Goal: Information Seeking & Learning: Learn about a topic

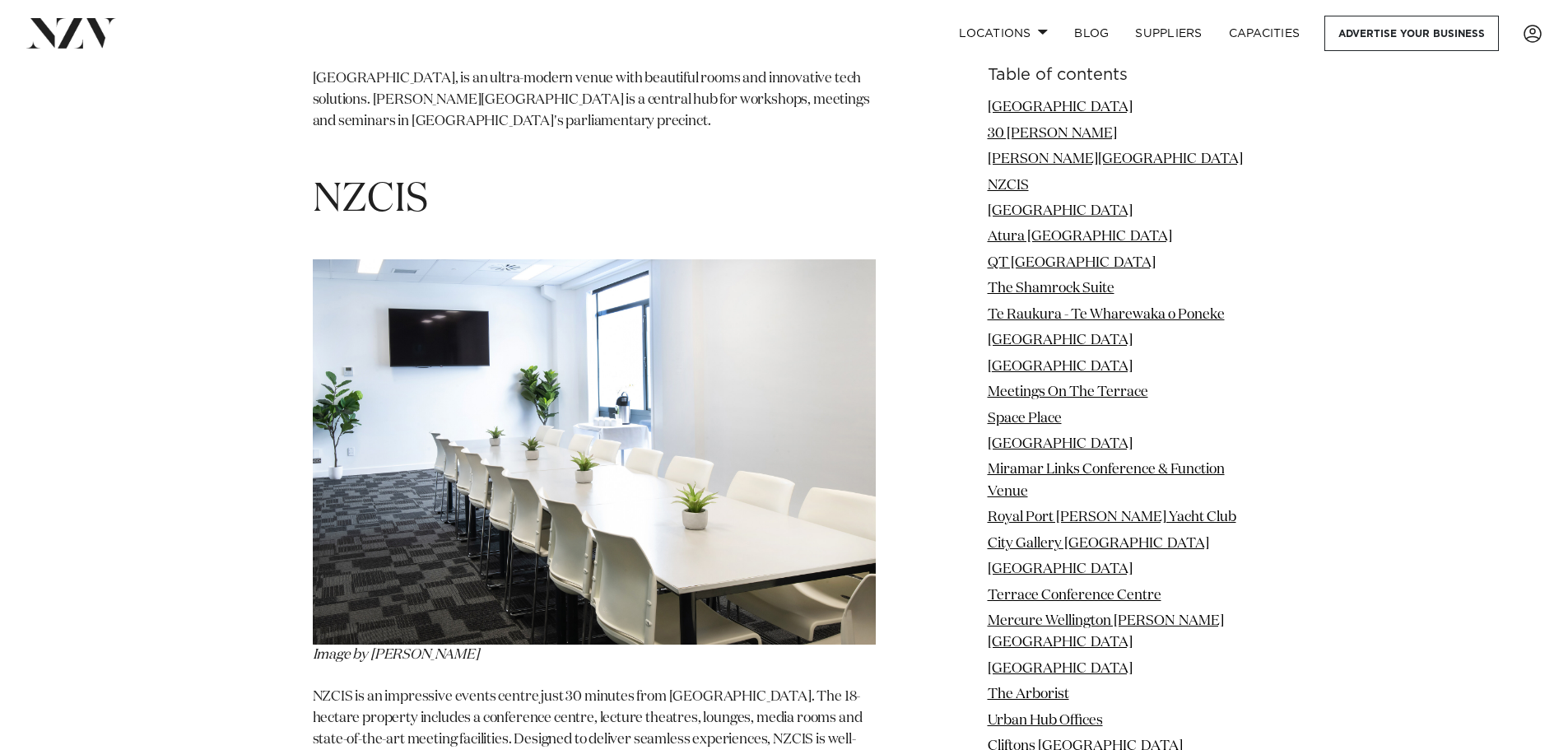
scroll to position [3951, 0]
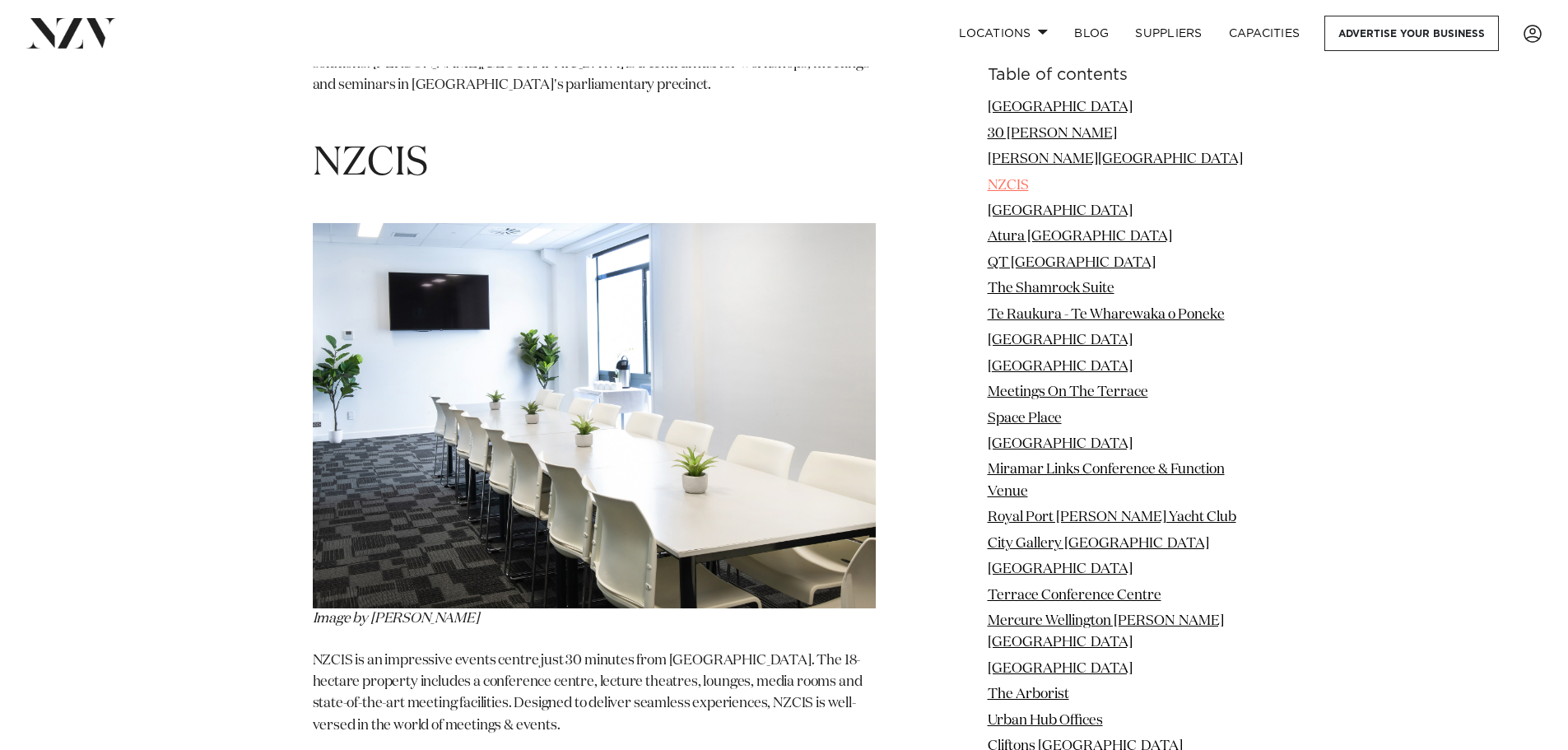
click at [1013, 184] on link "NZCIS" at bounding box center [1008, 185] width 41 height 14
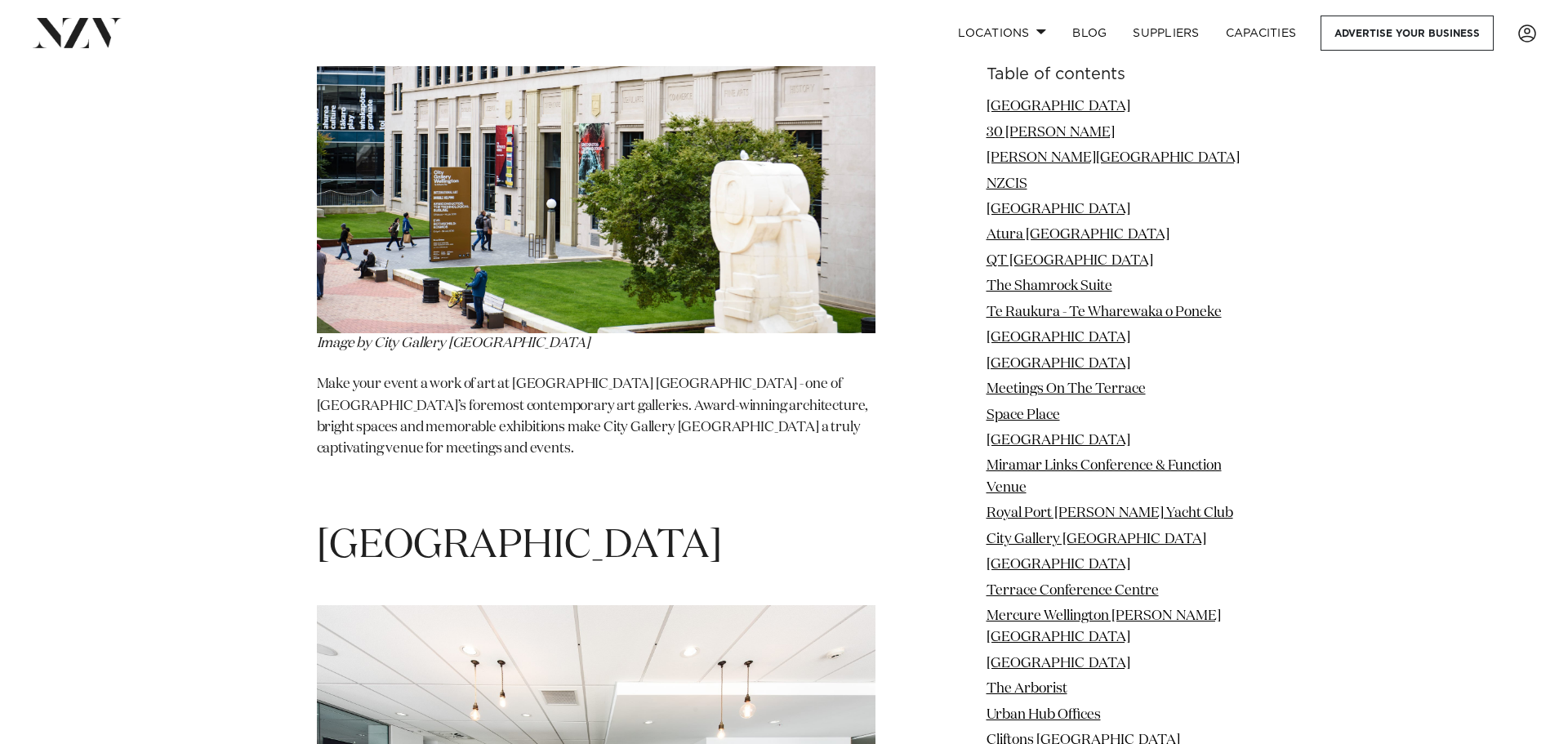
scroll to position [12306, 0]
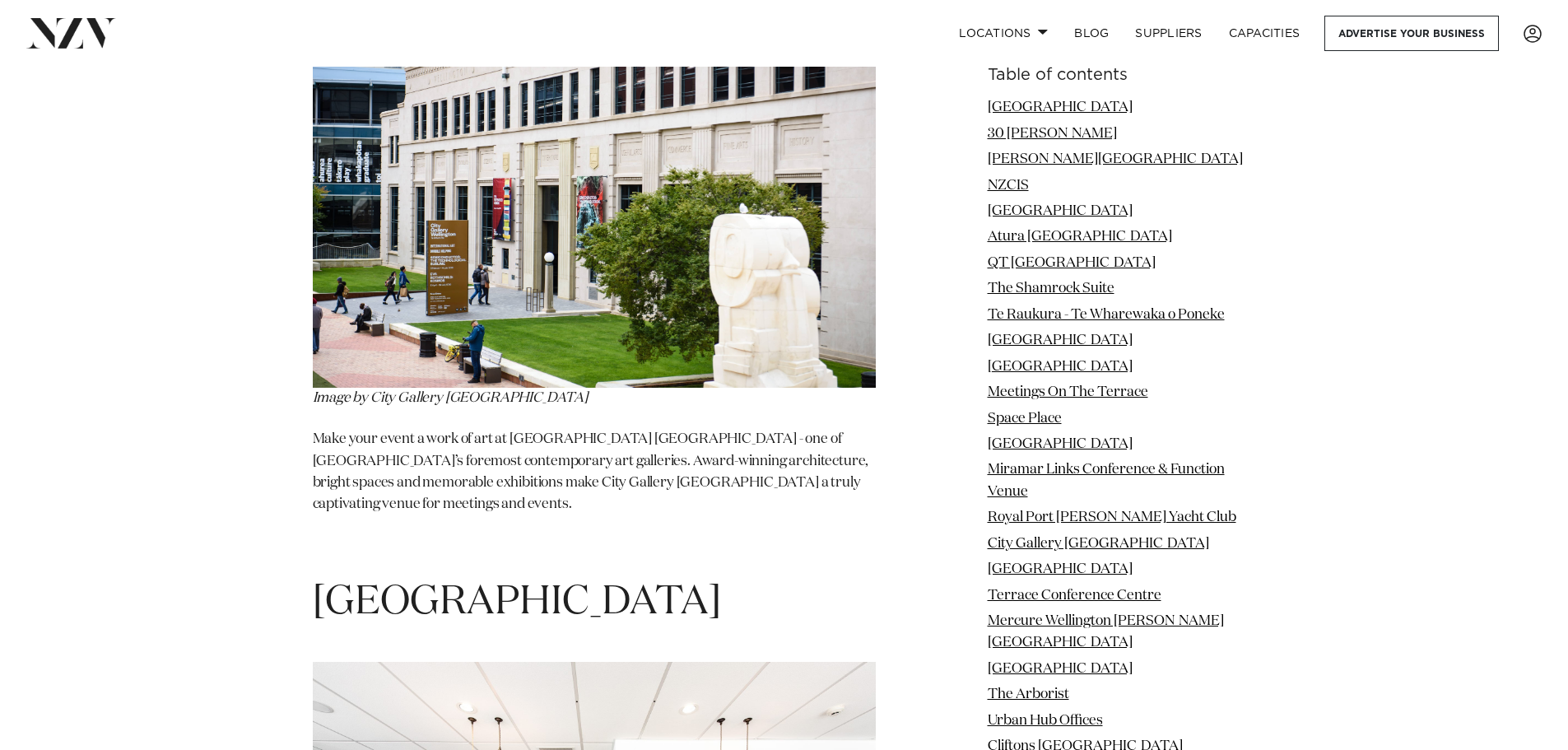
click at [565, 577] on h1 "[GEOGRAPHIC_DATA]" at bounding box center [594, 603] width 563 height 52
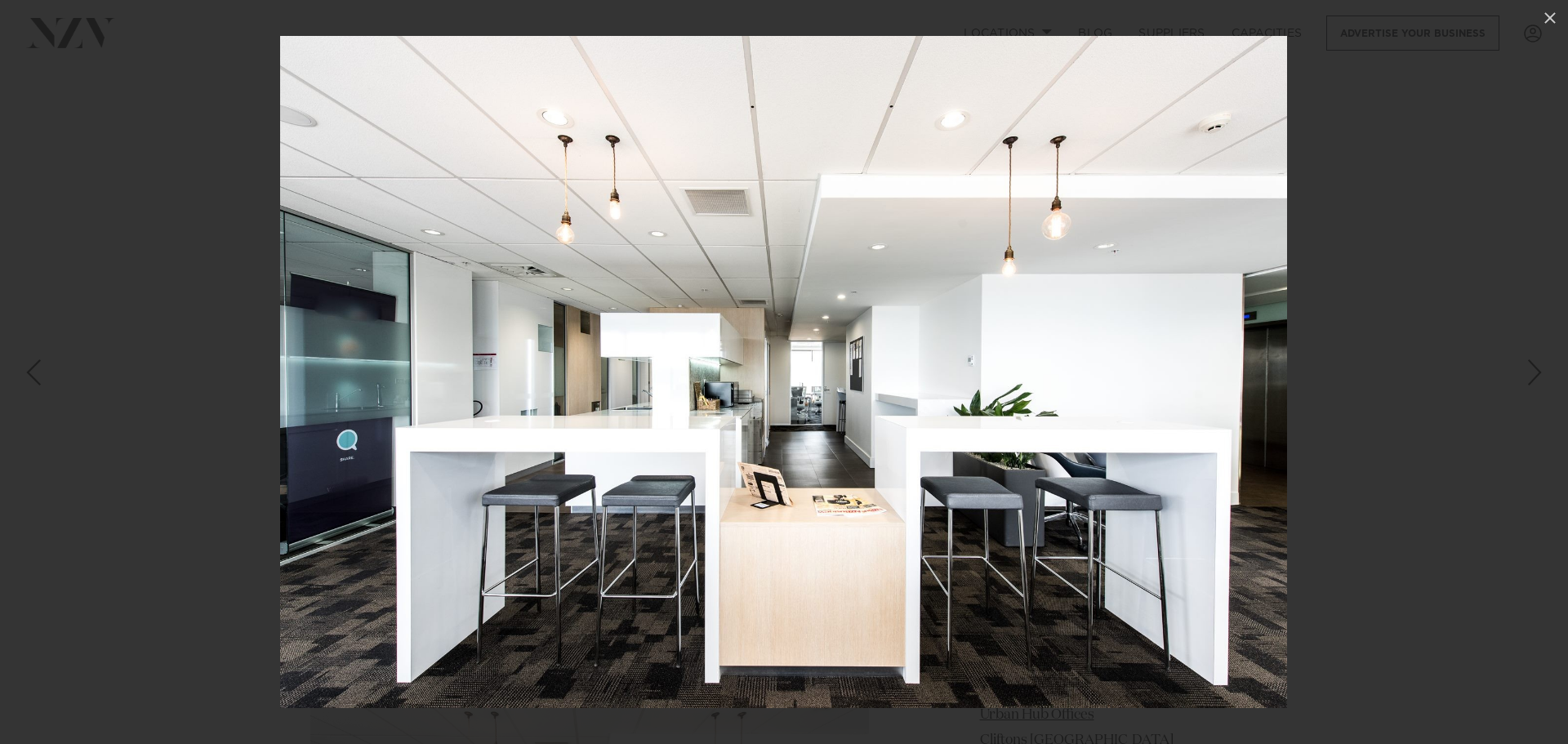
click at [553, 435] on img at bounding box center [784, 372] width 1007 height 672
click at [1118, 353] on img at bounding box center [784, 372] width 1007 height 672
click at [1545, 16] on icon at bounding box center [1550, 18] width 20 height 20
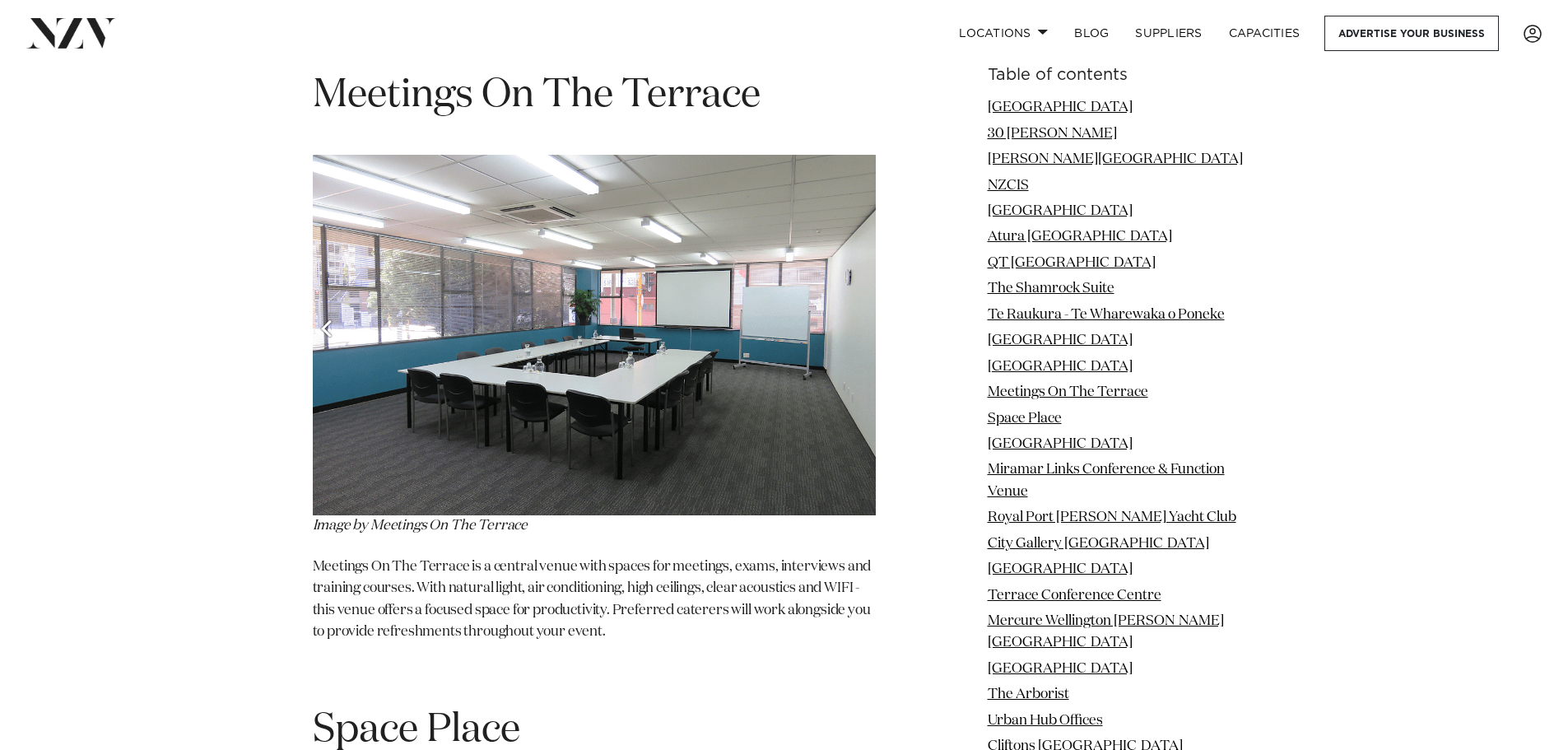
scroll to position [9053, 0]
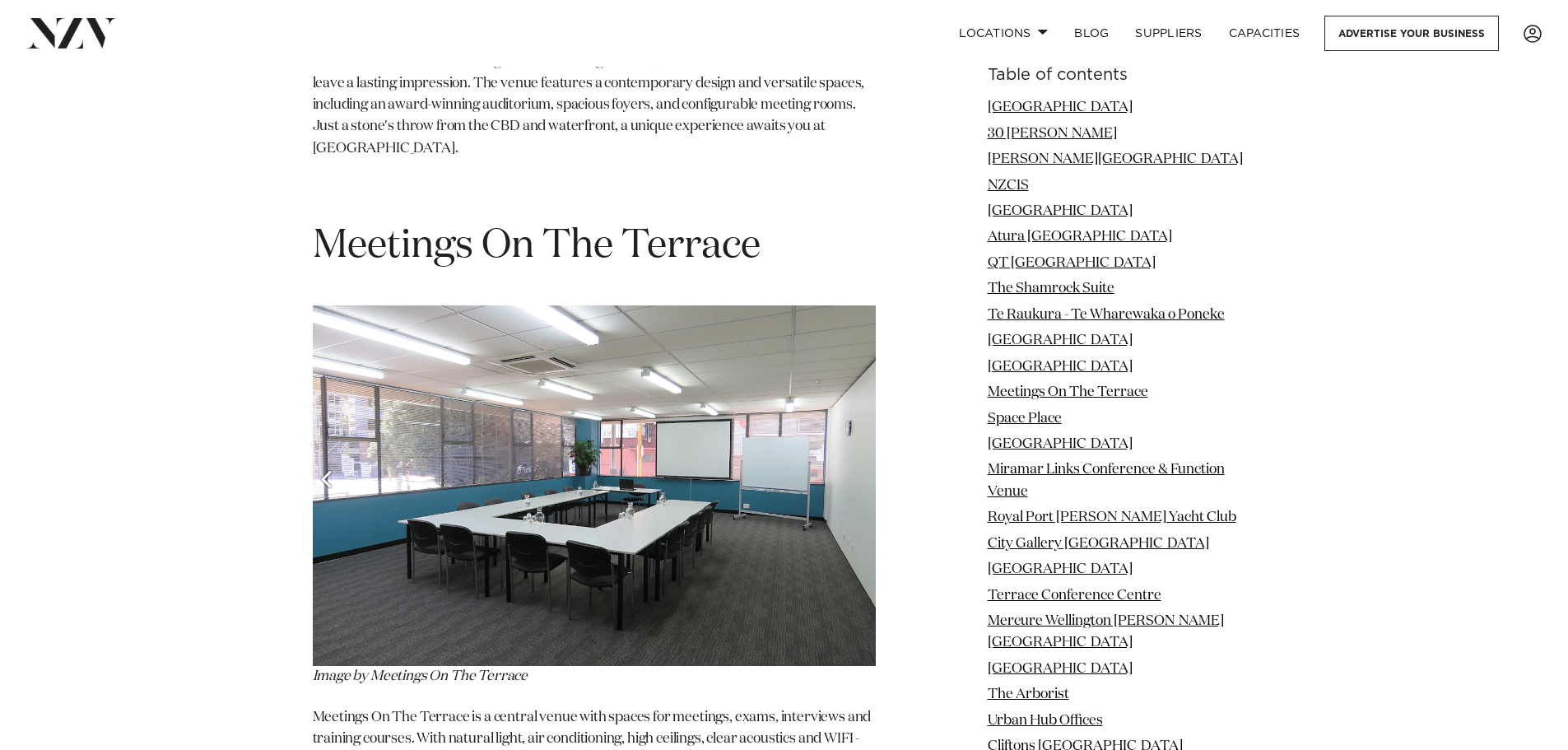
click at [522, 305] on img at bounding box center [594, 485] width 563 height 360
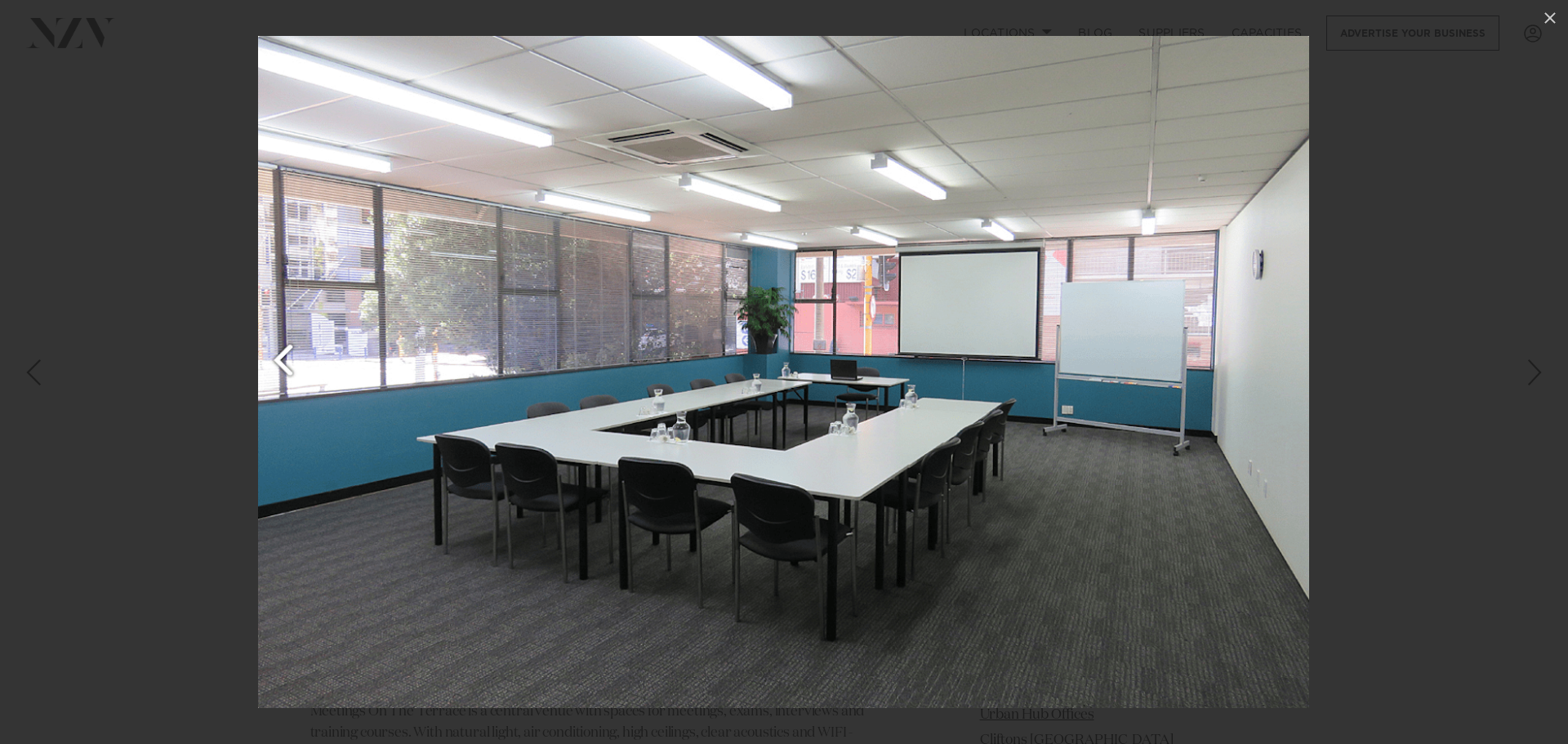
click at [570, 426] on img at bounding box center [784, 372] width 1051 height 672
click at [280, 364] on img at bounding box center [784, 372] width 1051 height 672
click at [1550, 18] on icon at bounding box center [1550, 18] width 12 height 12
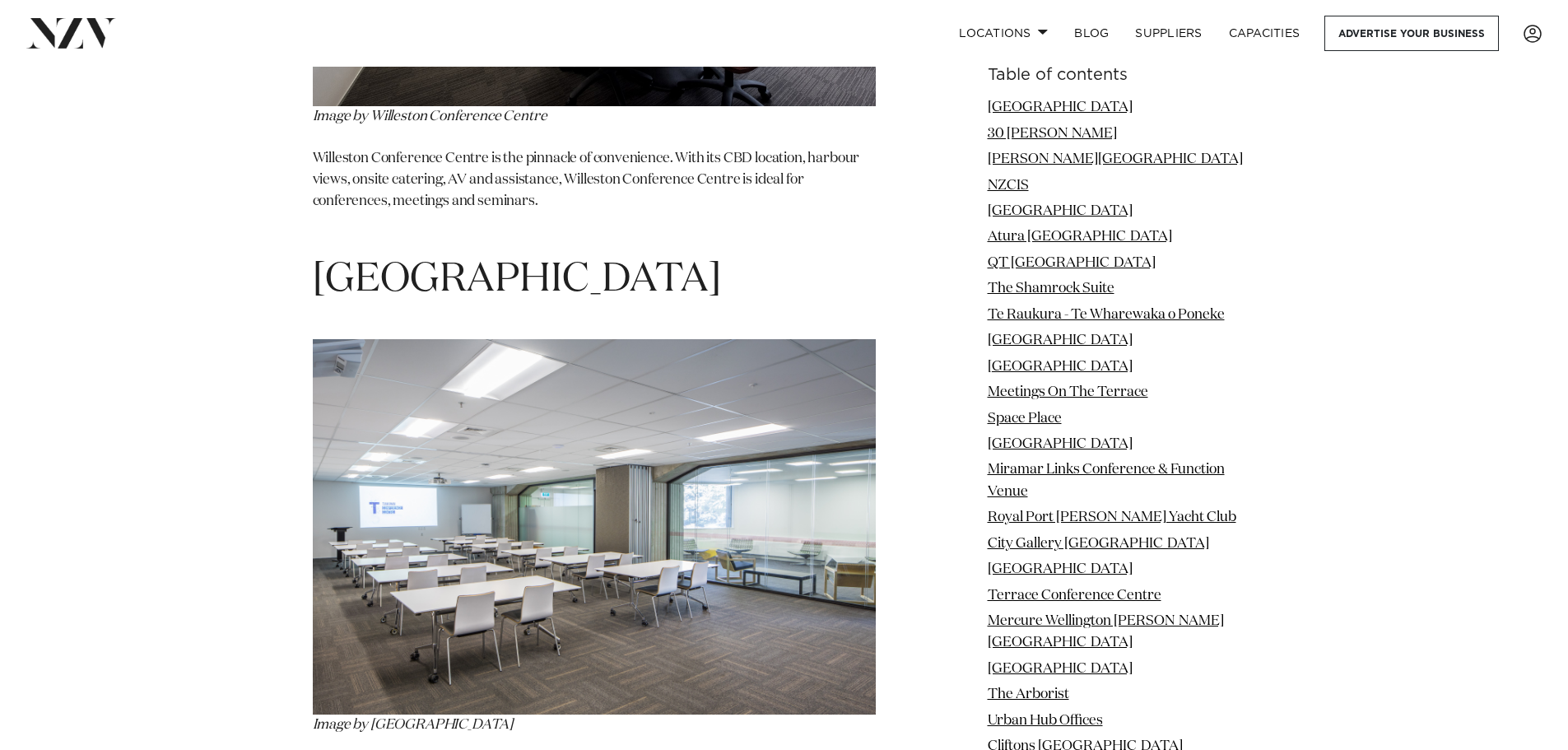
scroll to position [8148, 0]
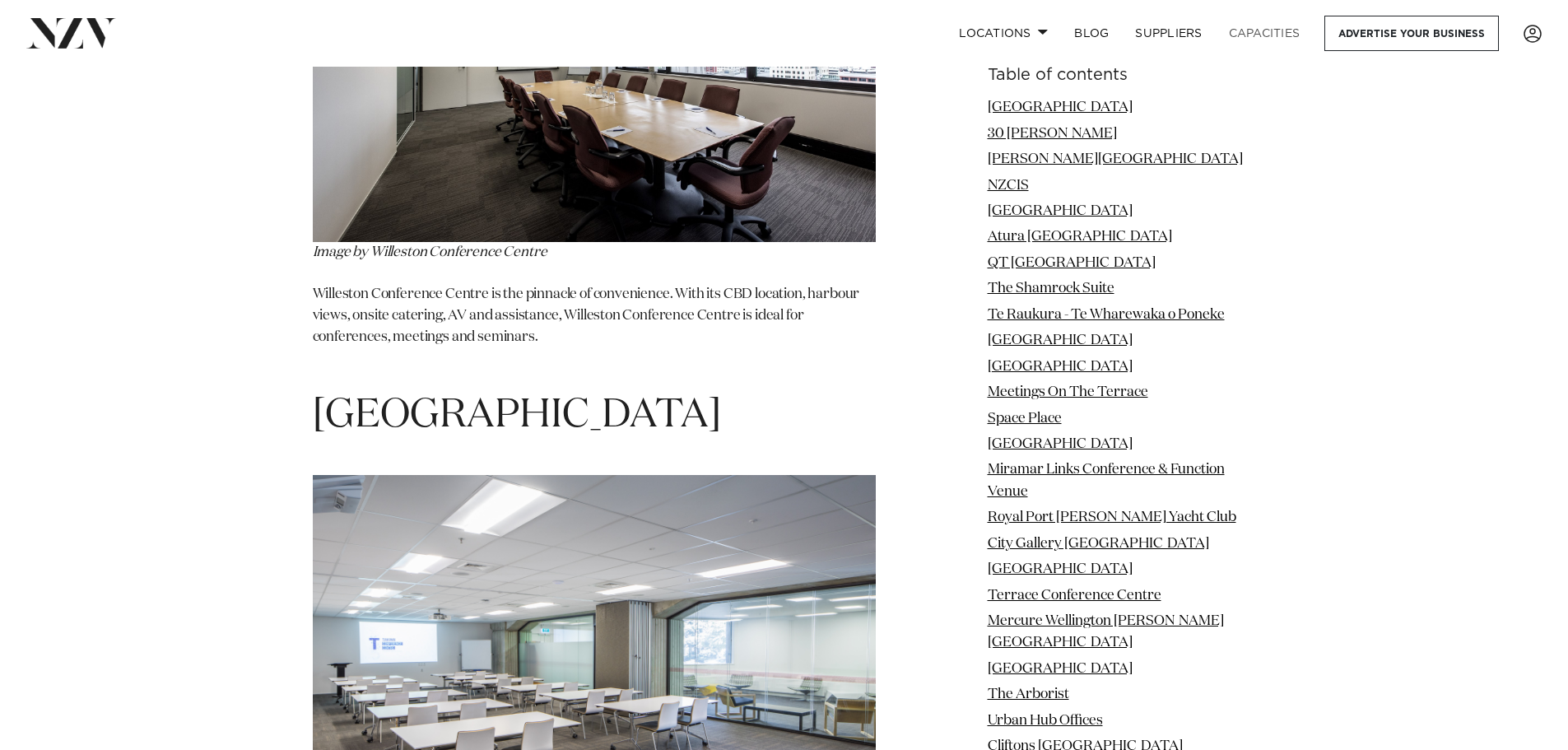
click at [1270, 34] on link "Capacities" at bounding box center [1265, 33] width 98 height 36
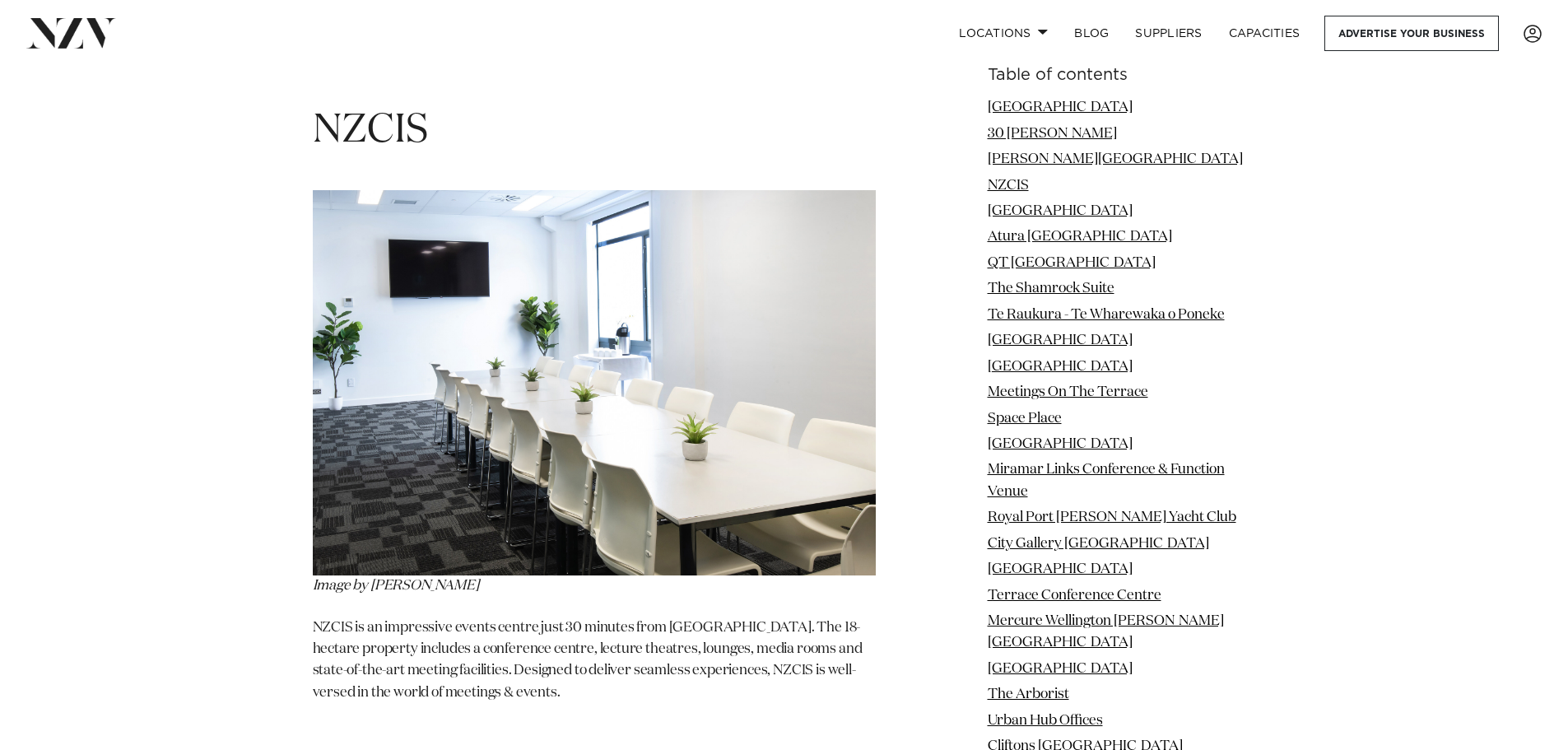
scroll to position [3955, 0]
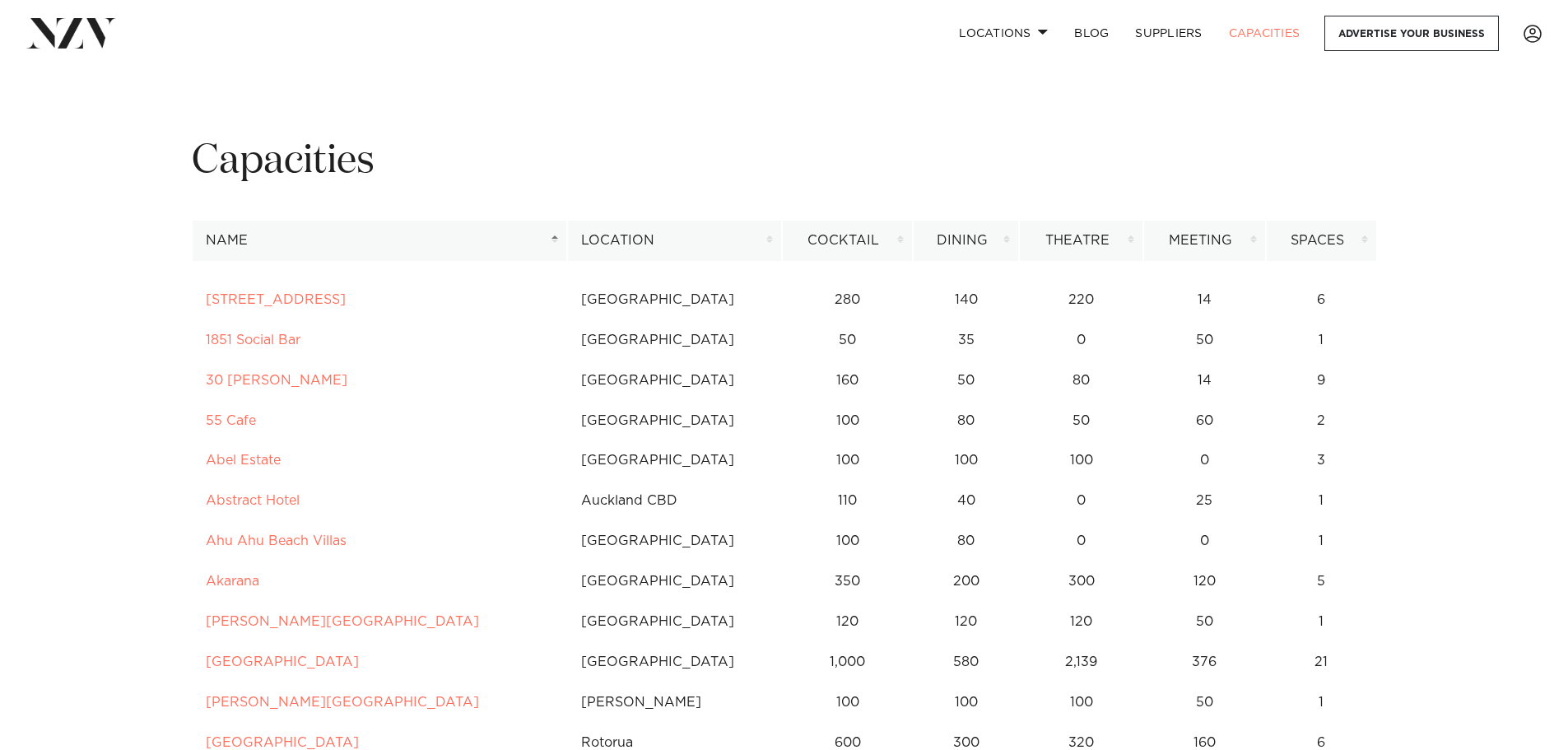
click at [765, 238] on th "Location" at bounding box center [674, 240] width 214 height 41
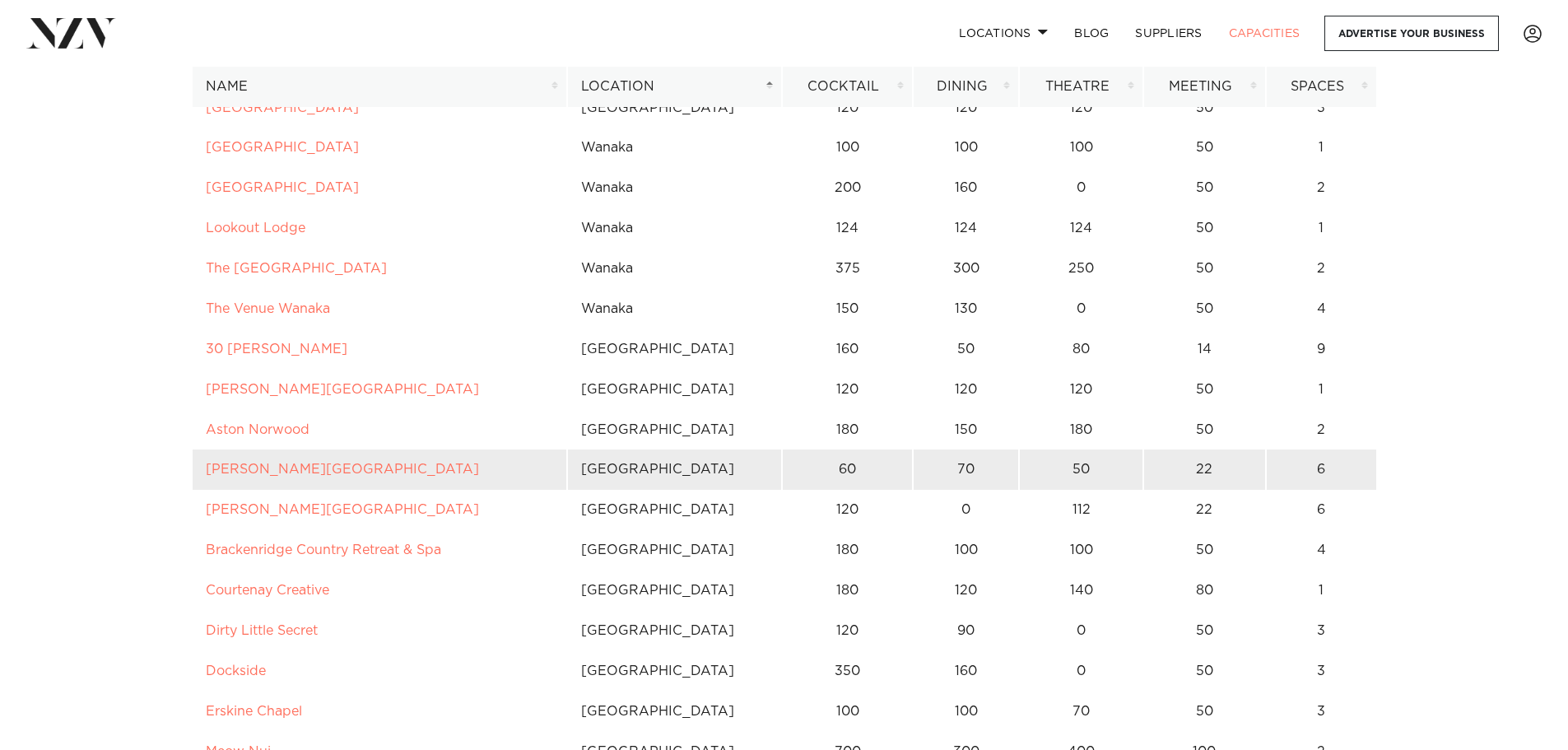
scroll to position [11606, 0]
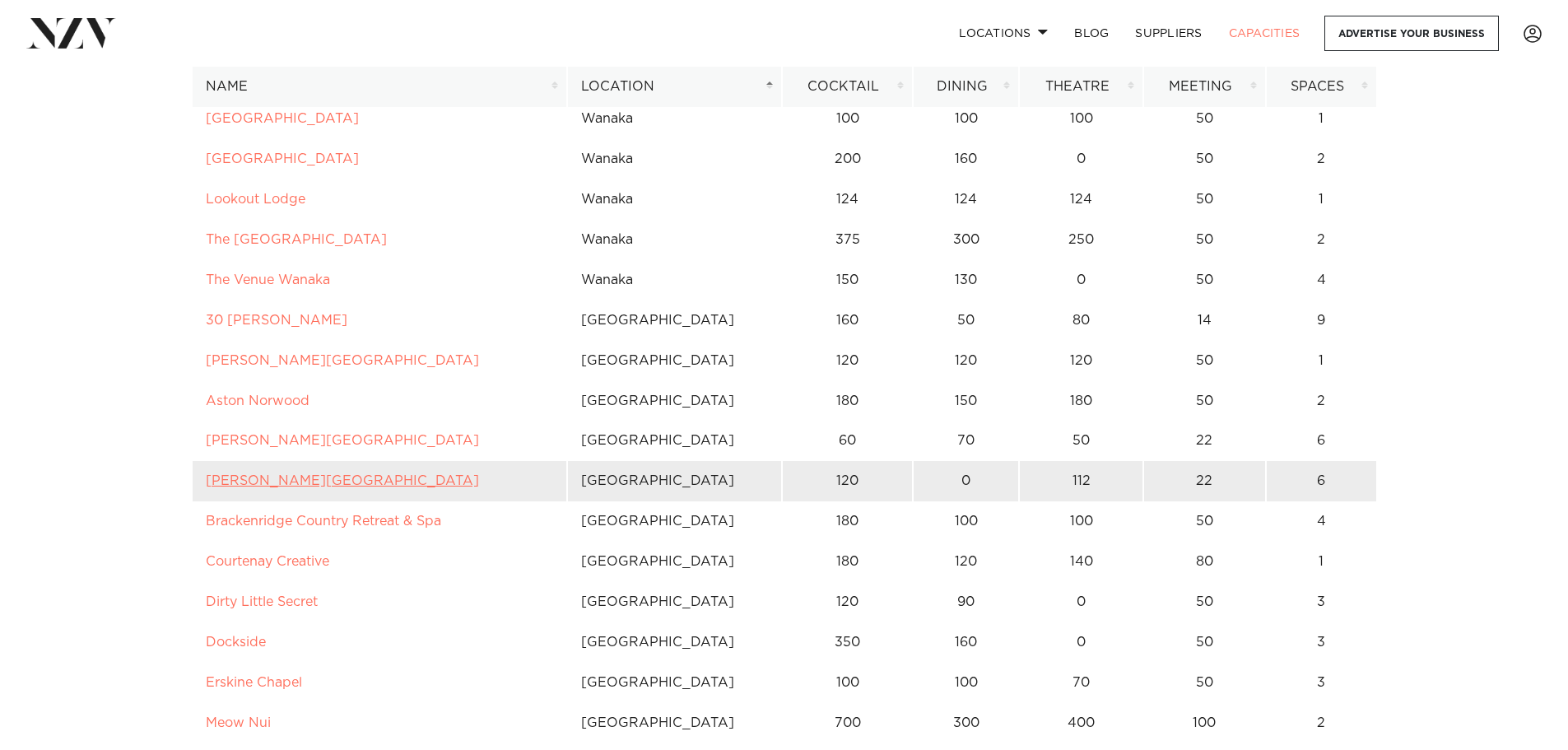
click at [295, 476] on link "[PERSON_NAME][GEOGRAPHIC_DATA]" at bounding box center [342, 481] width 274 height 13
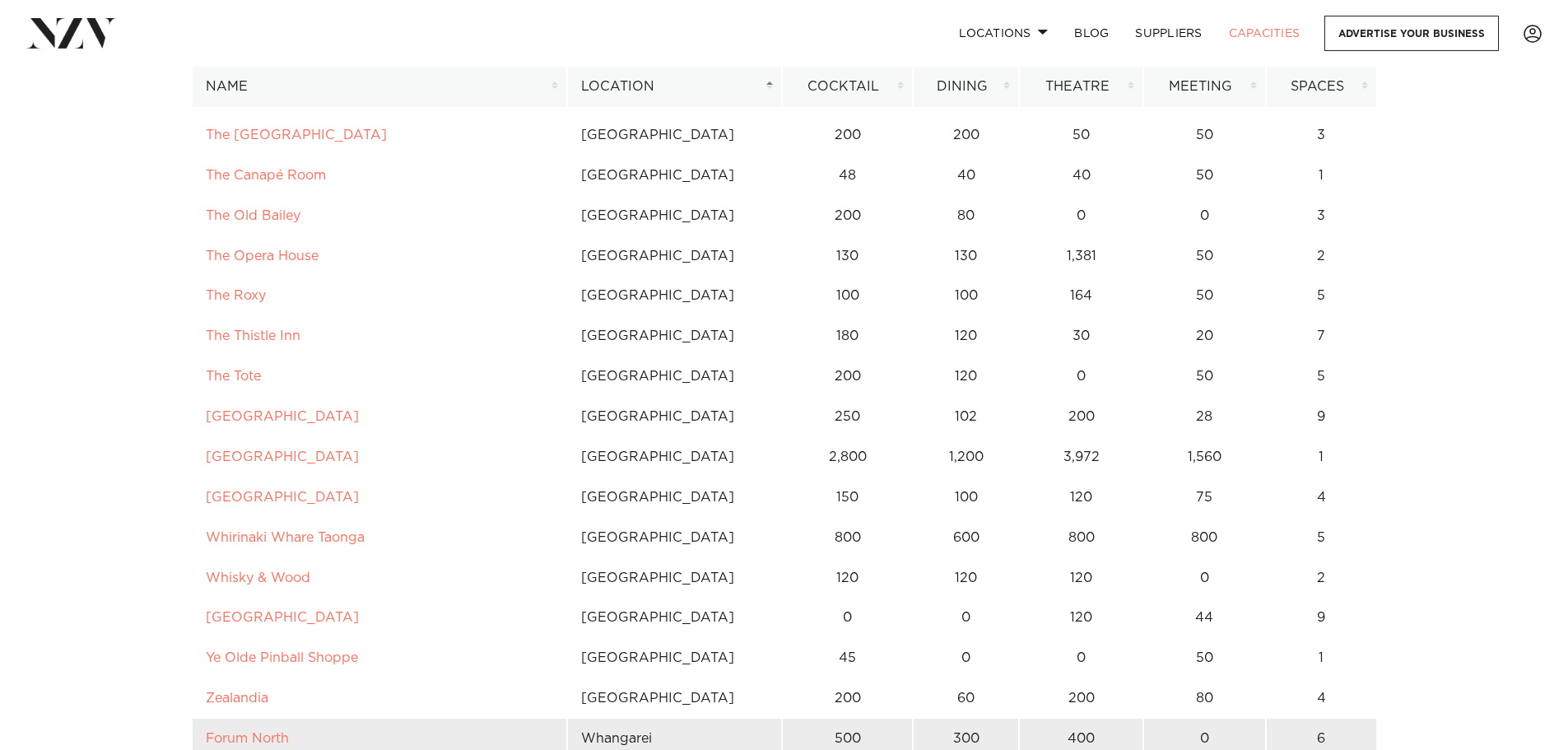
scroll to position [12676, 0]
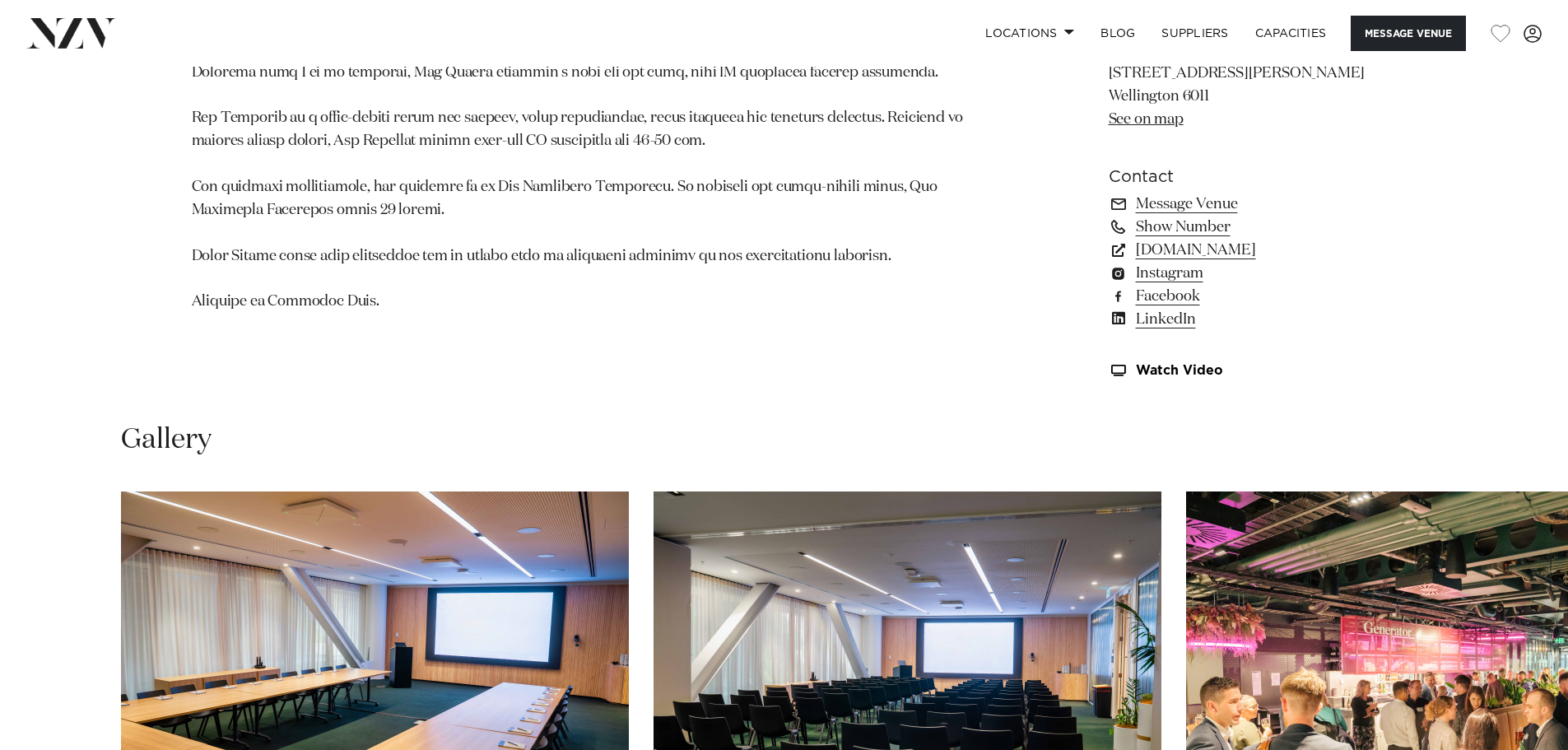
scroll to position [1317, 0]
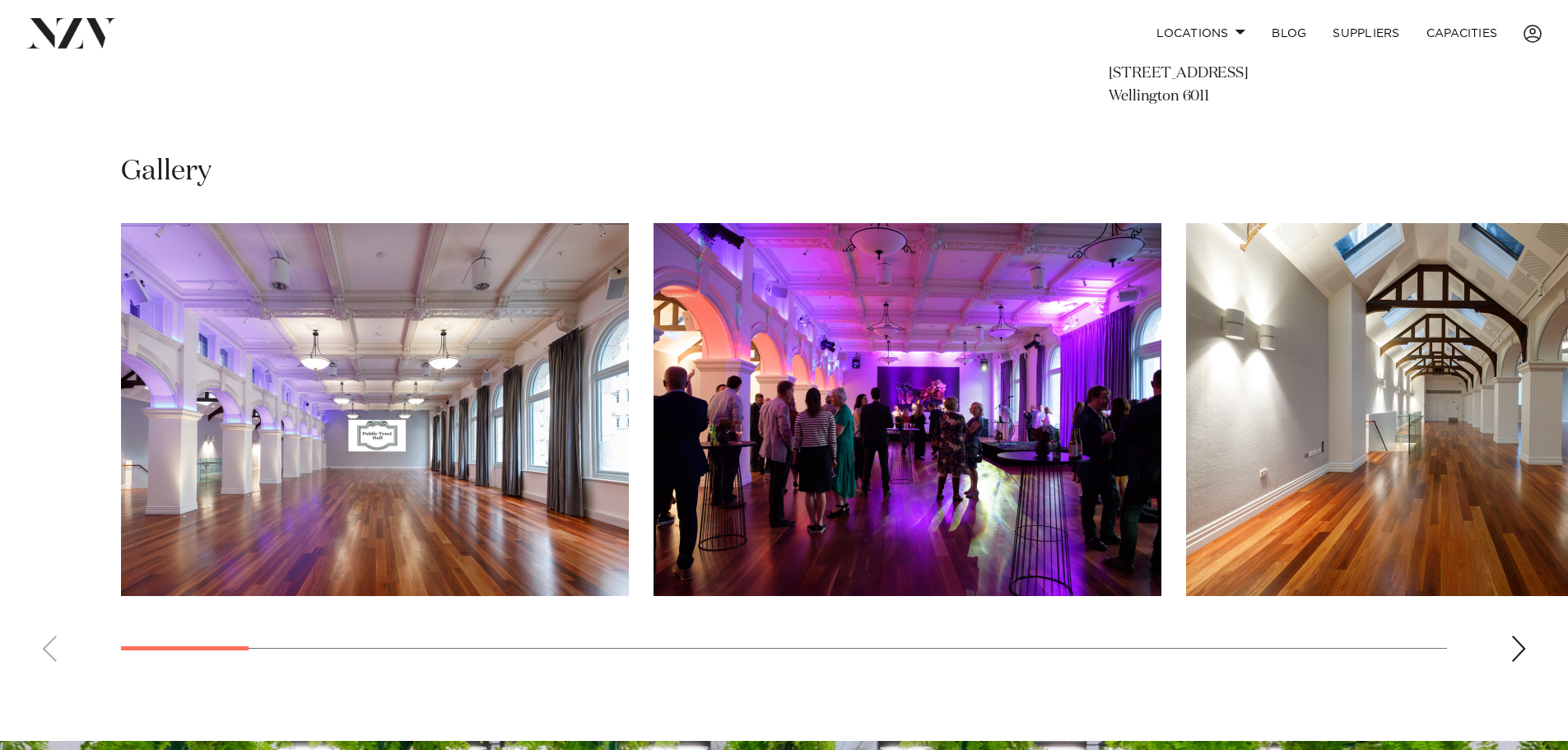
scroll to position [1152, 0]
